Goal: Check status: Check status

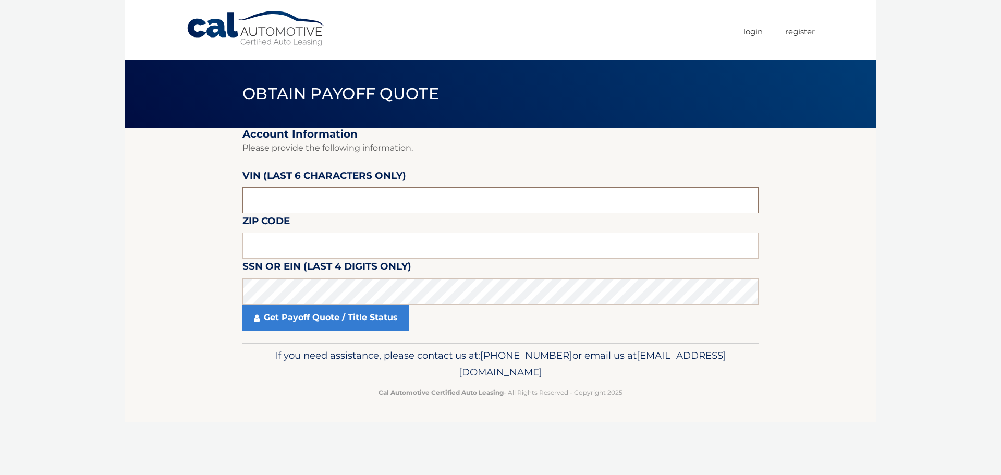
click at [306, 206] on input "text" at bounding box center [501, 200] width 516 height 26
click at [288, 202] on input "text" at bounding box center [501, 200] width 516 height 26
type input "279866"
click at [273, 244] on input "text" at bounding box center [501, 246] width 516 height 26
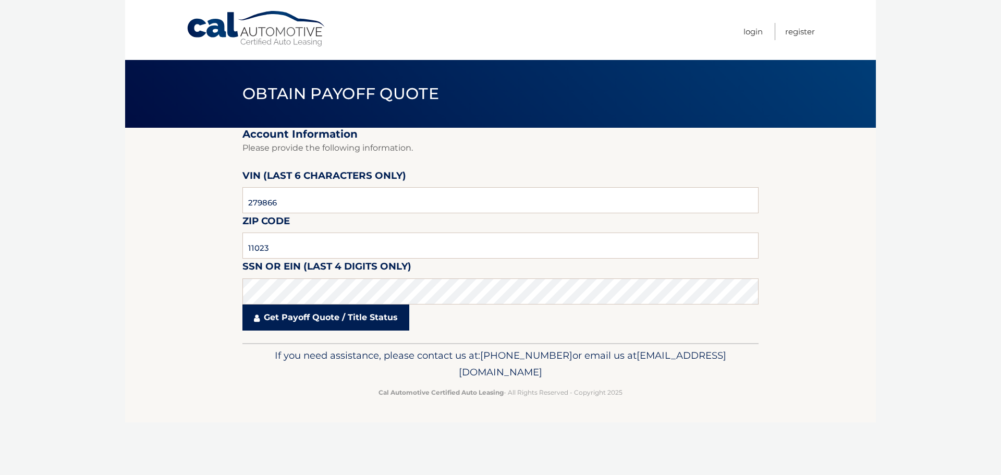
click at [302, 324] on link "Get Payoff Quote / Title Status" at bounding box center [326, 318] width 167 height 26
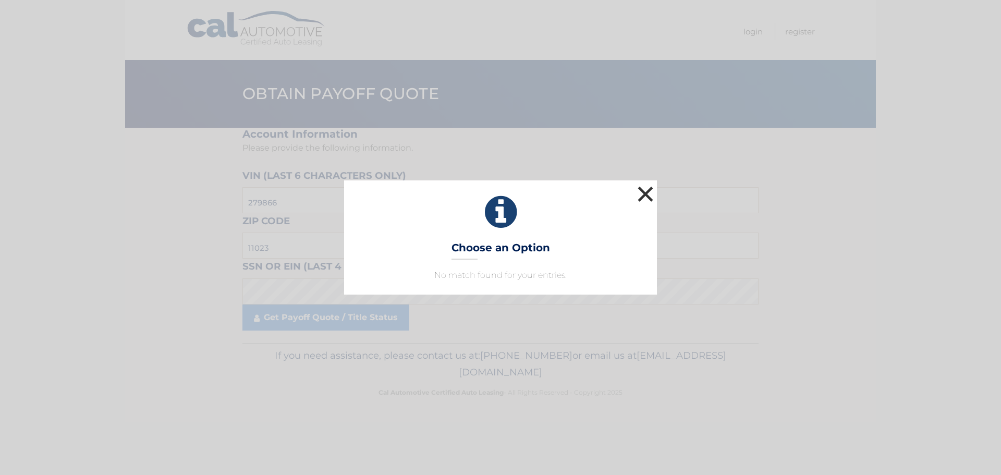
click at [644, 191] on button "×" at bounding box center [645, 194] width 21 height 21
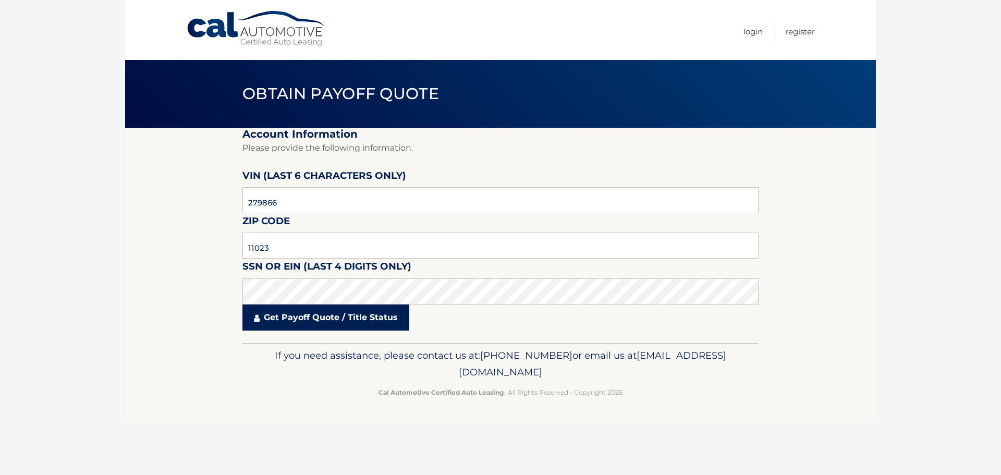
click at [302, 323] on link "Get Payoff Quote / Title Status" at bounding box center [326, 318] width 167 height 26
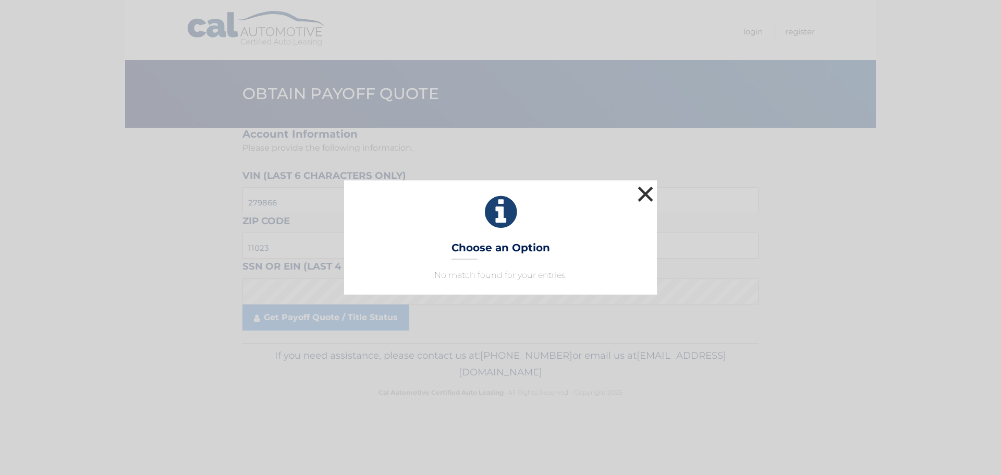
click at [642, 196] on button "×" at bounding box center [645, 194] width 21 height 21
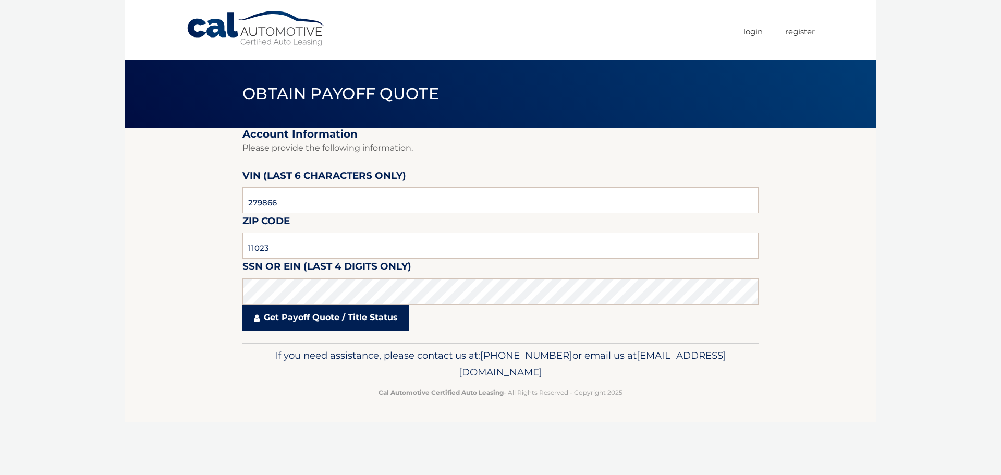
click at [334, 319] on link "Get Payoff Quote / Title Status" at bounding box center [326, 318] width 167 height 26
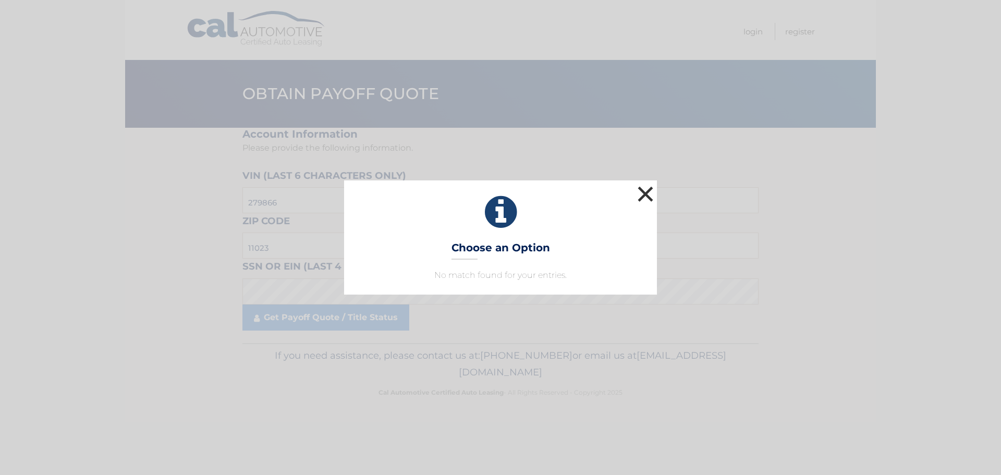
click at [650, 189] on button "×" at bounding box center [645, 194] width 21 height 21
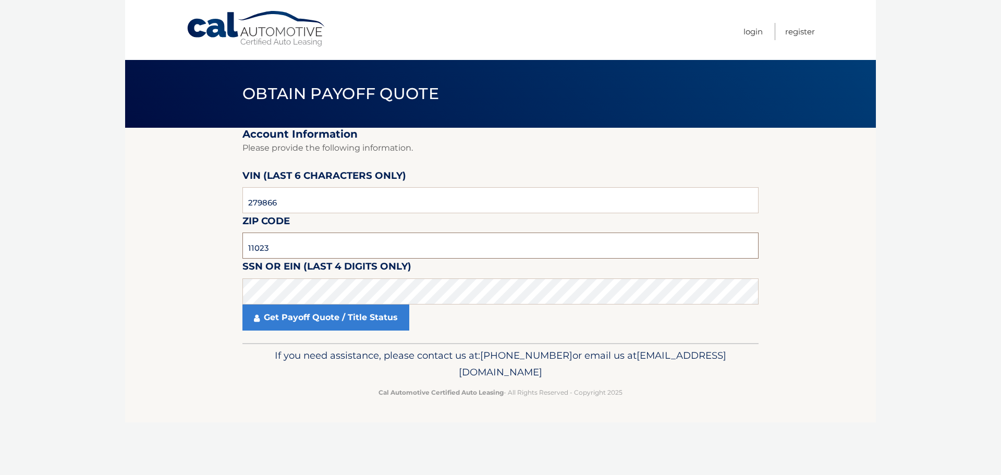
click at [320, 247] on input "11023" at bounding box center [501, 246] width 516 height 26
click at [320, 246] on input "11023" at bounding box center [501, 246] width 516 height 26
click at [32, 223] on body "Cal Automotive Menu Login Register Obtain Payoff Quote" at bounding box center [500, 237] width 1001 height 475
click at [201, 264] on section "Account Information Please provide the following information. [PERSON_NAME] (la…" at bounding box center [500, 235] width 751 height 215
click at [319, 202] on input "279866" at bounding box center [501, 200] width 516 height 26
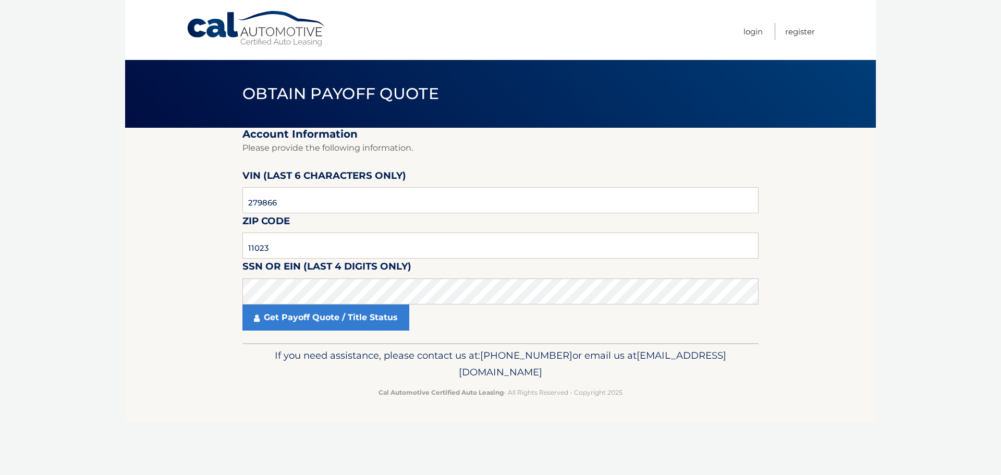
click at [79, 181] on body "Cal Automotive Menu Login Register Obtain Payoff Quote" at bounding box center [500, 237] width 1001 height 475
click at [368, 247] on input "11023" at bounding box center [501, 246] width 516 height 26
click at [336, 250] on input "11023" at bounding box center [501, 246] width 516 height 26
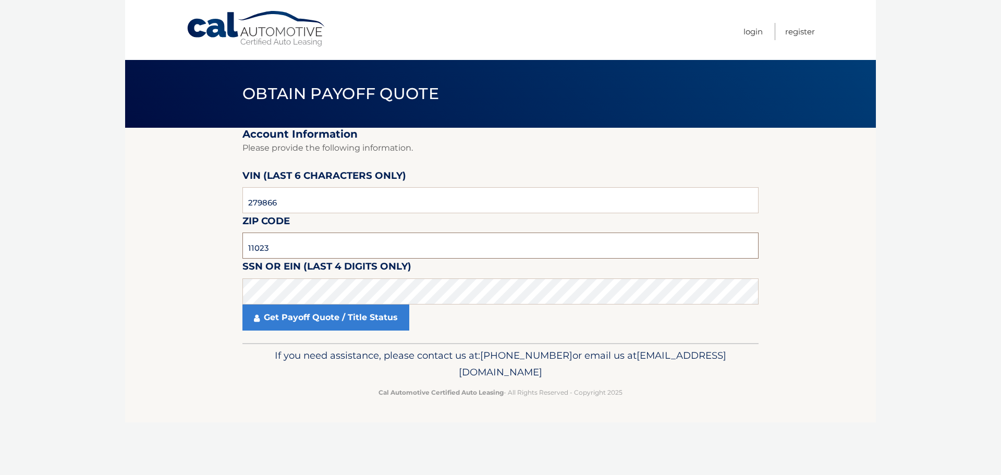
click at [280, 249] on input "11023" at bounding box center [501, 246] width 516 height 26
drag, startPoint x: 276, startPoint y: 247, endPoint x: 257, endPoint y: 247, distance: 19.3
click at [257, 247] on input "11202" at bounding box center [501, 246] width 516 height 26
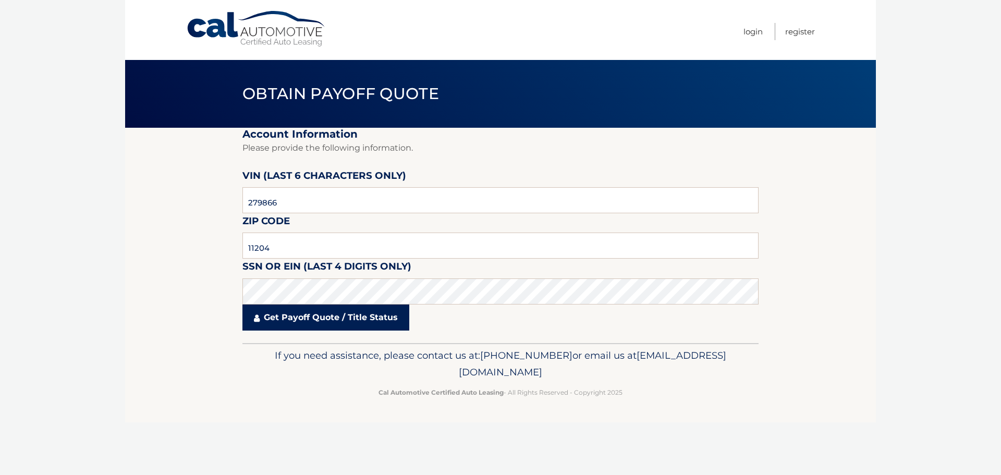
click at [337, 326] on link "Get Payoff Quote / Title Status" at bounding box center [326, 318] width 167 height 26
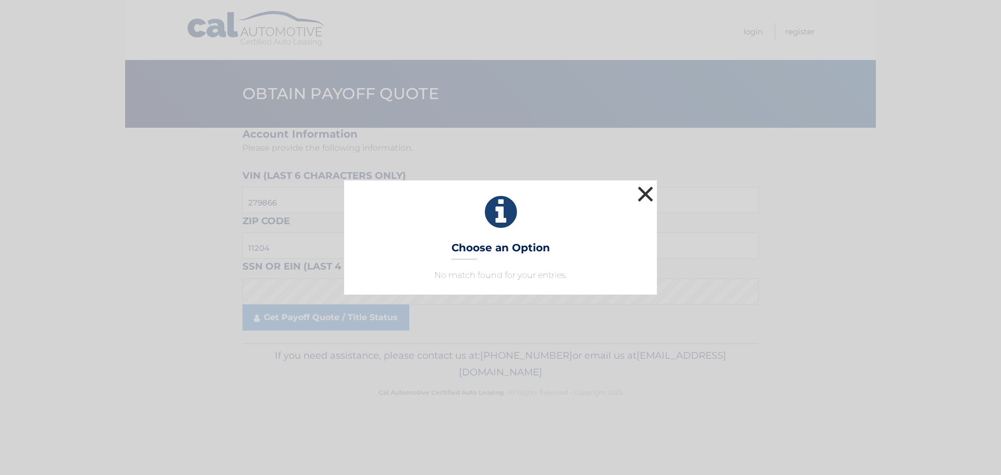
click at [649, 196] on button "×" at bounding box center [645, 194] width 21 height 21
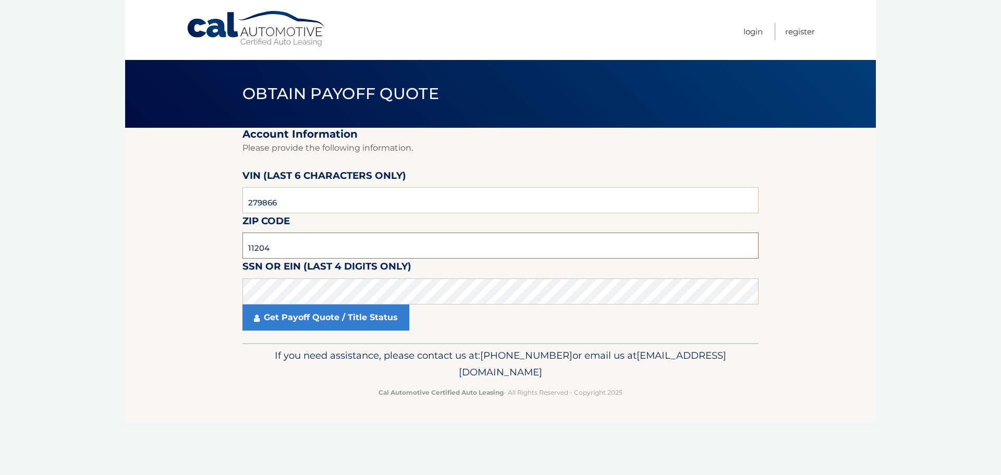
drag, startPoint x: 281, startPoint y: 248, endPoint x: 261, endPoint y: 245, distance: 19.5
click at [261, 245] on input "11204" at bounding box center [501, 246] width 516 height 26
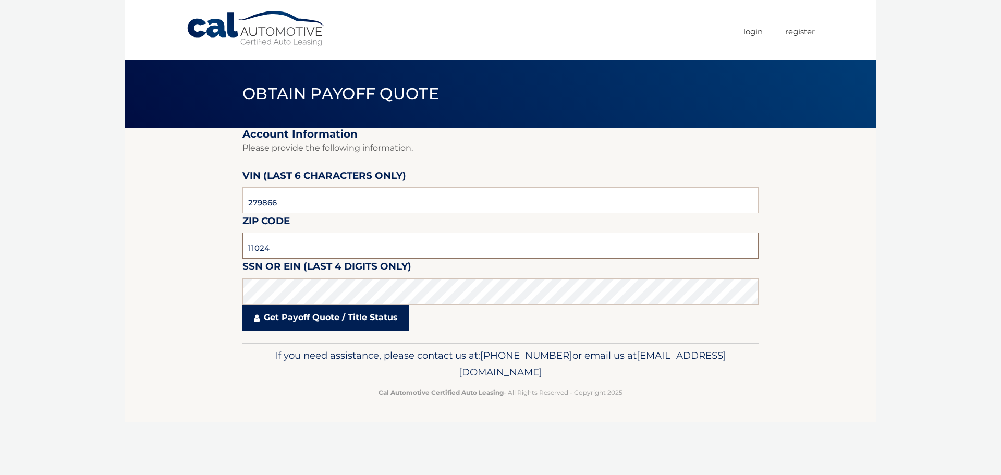
type input "11024"
click at [348, 323] on link "Get Payoff Quote / Title Status" at bounding box center [326, 318] width 167 height 26
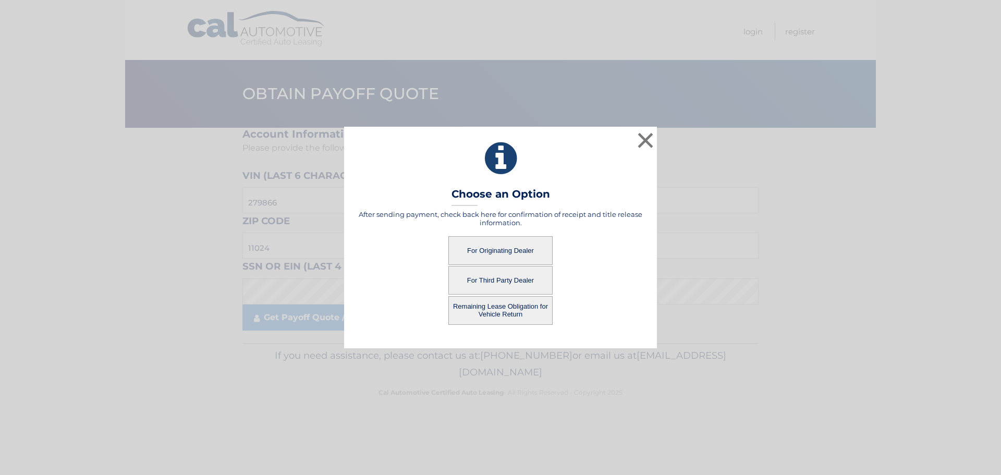
click at [480, 238] on button "For Originating Dealer" at bounding box center [501, 250] width 104 height 29
click at [524, 251] on button "For Originating Dealer" at bounding box center [501, 250] width 104 height 29
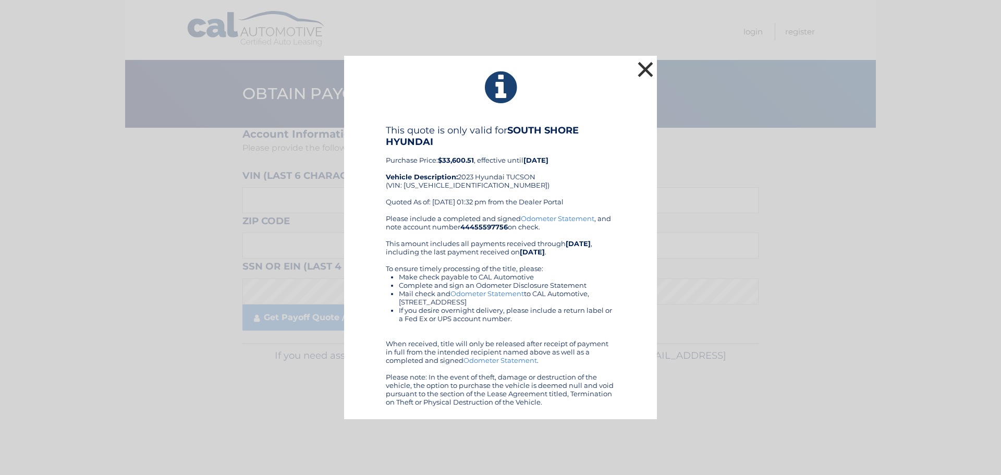
click at [639, 67] on button "×" at bounding box center [645, 69] width 21 height 21
